Goal: Find specific page/section

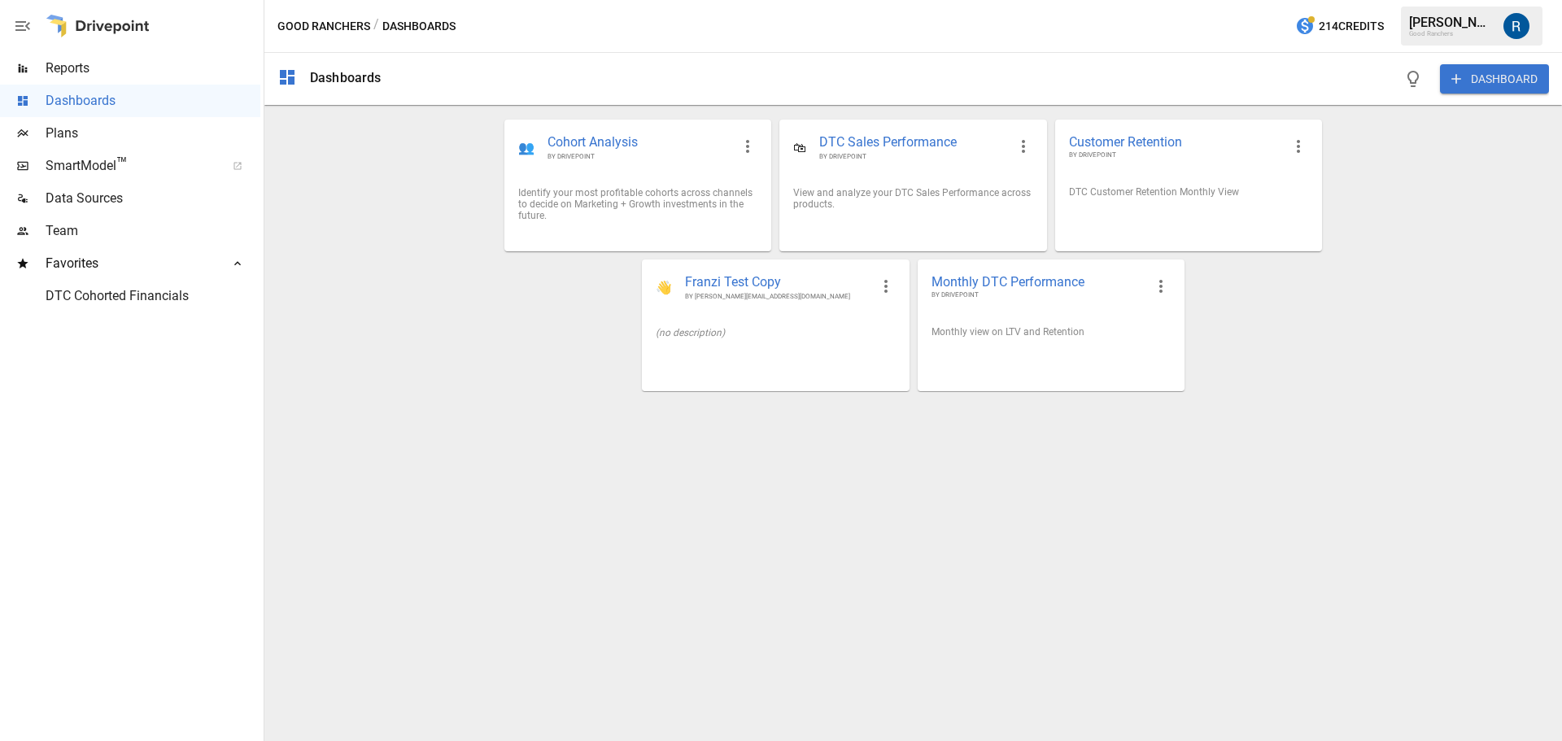
click at [93, 80] on div "Reports" at bounding box center [130, 68] width 260 height 33
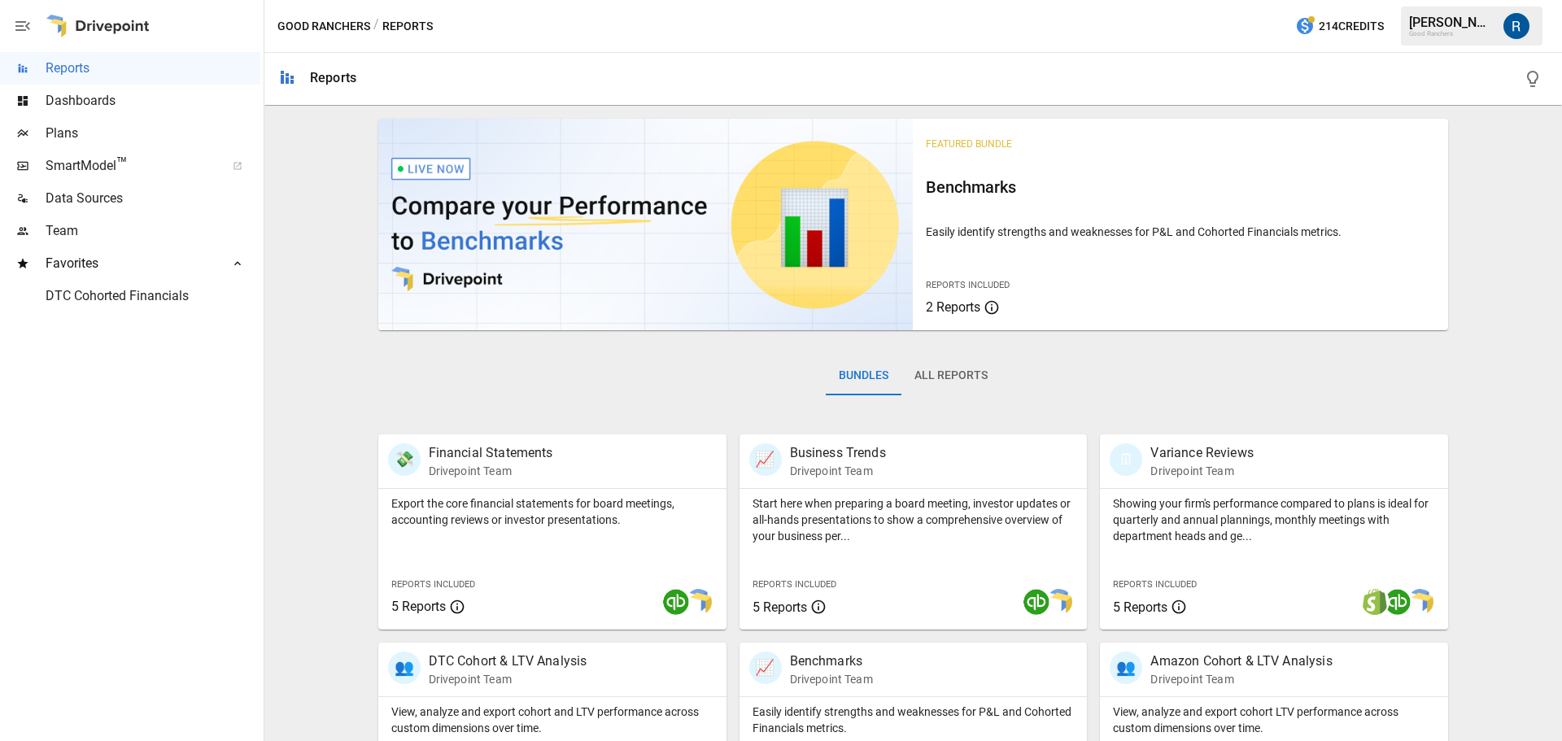
click at [970, 374] on button "All Reports" at bounding box center [951, 375] width 99 height 39
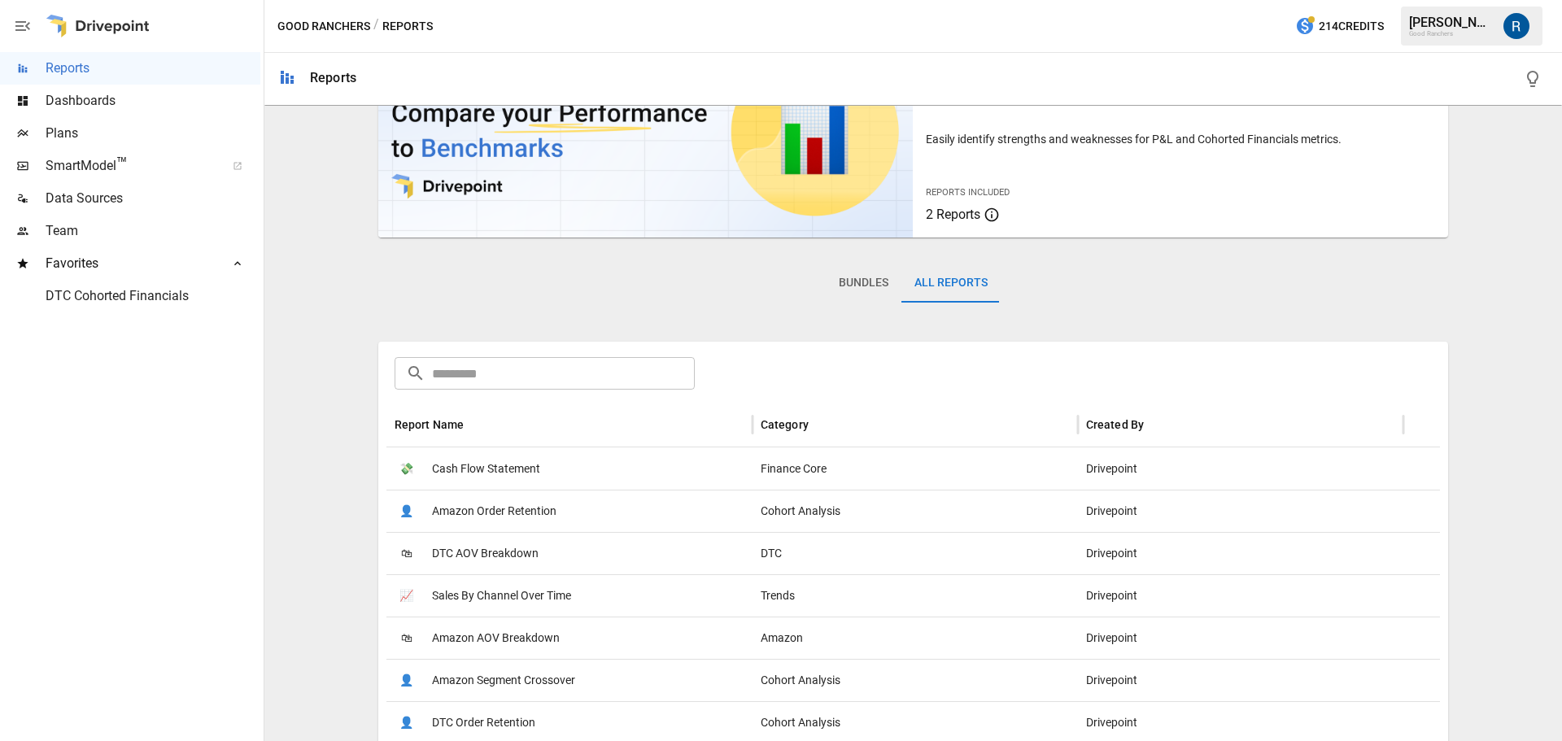
scroll to position [81, 0]
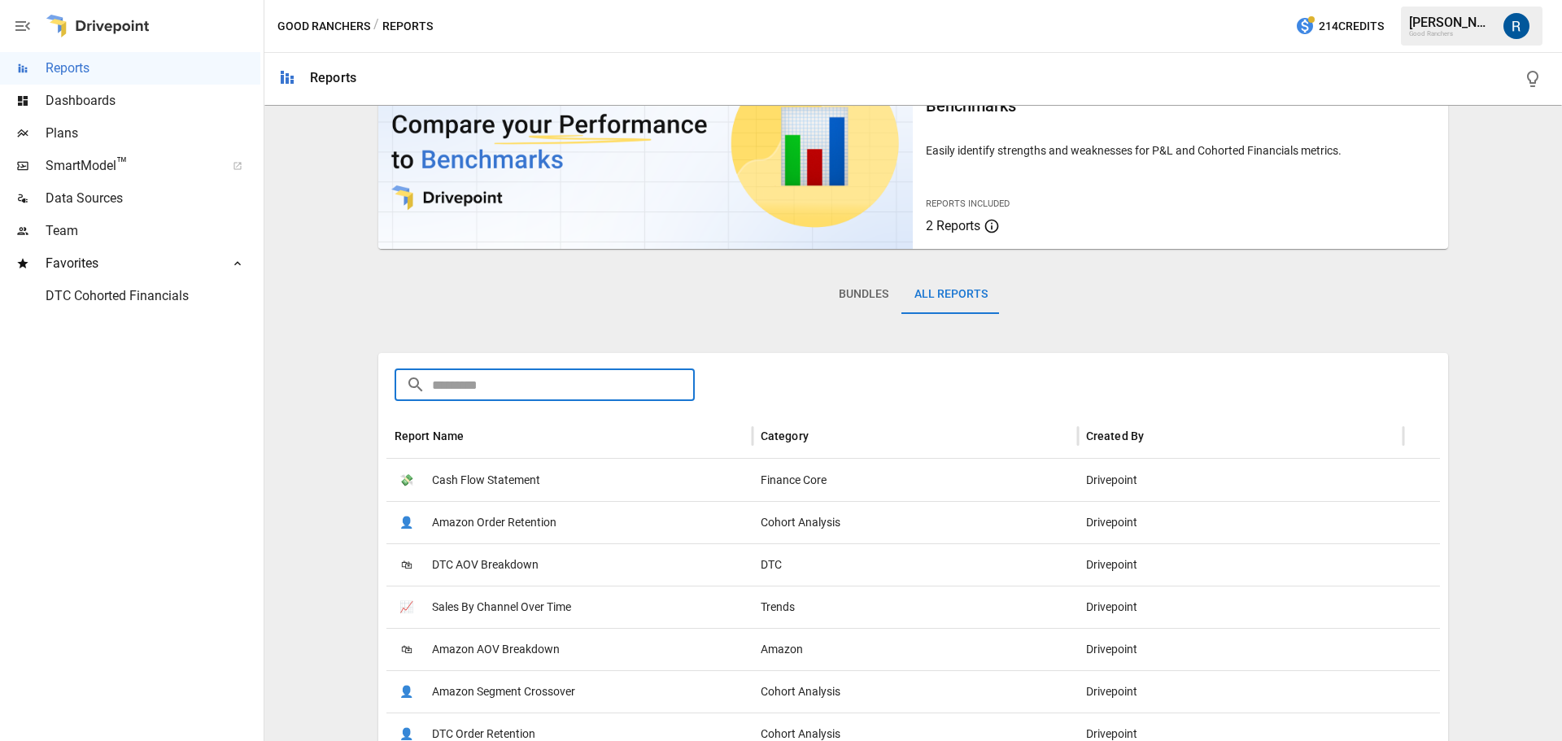
click at [528, 394] on input "text" at bounding box center [564, 385] width 264 height 33
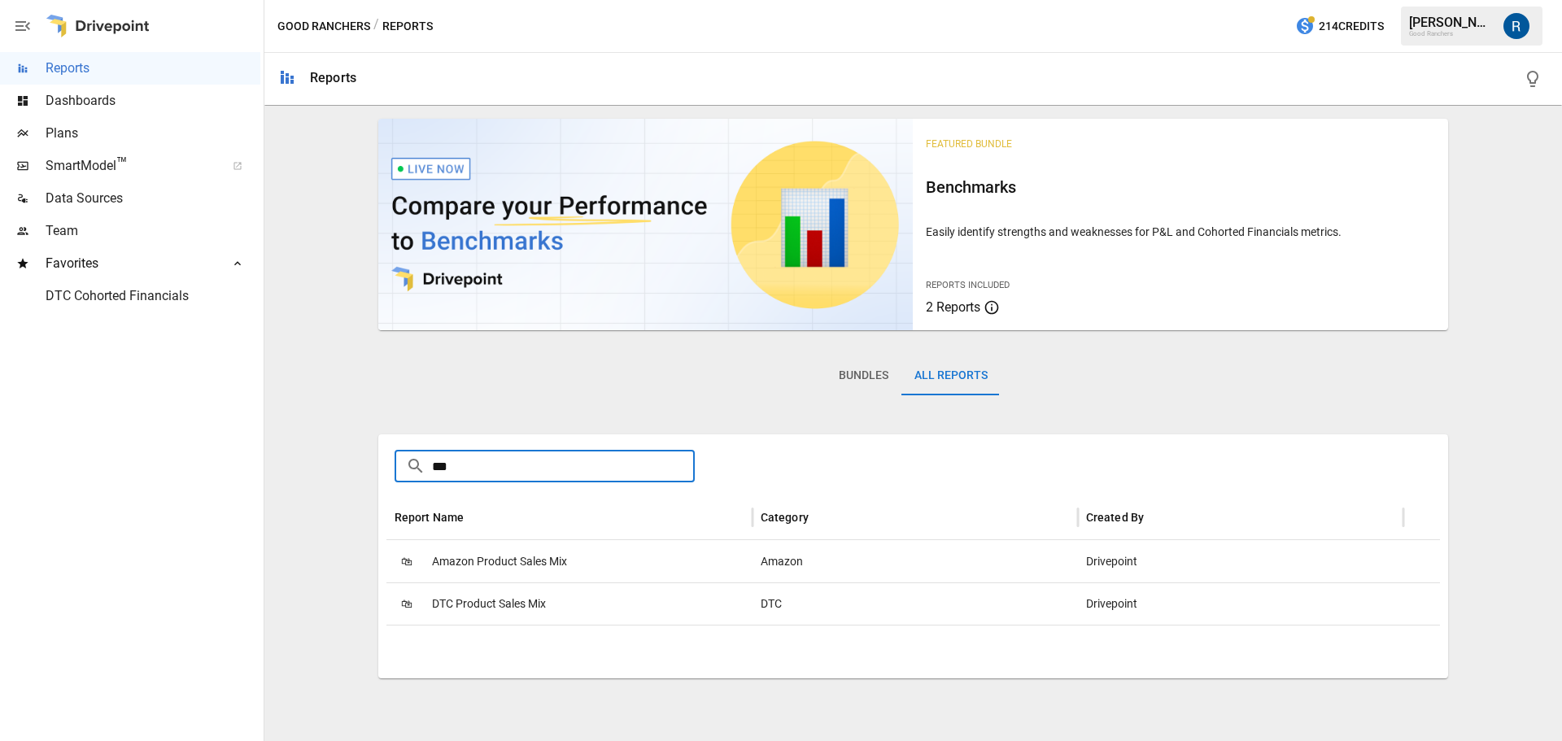
type input "***"
click at [514, 607] on span "DTC Product Sales Mix" at bounding box center [489, 603] width 114 height 41
